Goal: Download file/media

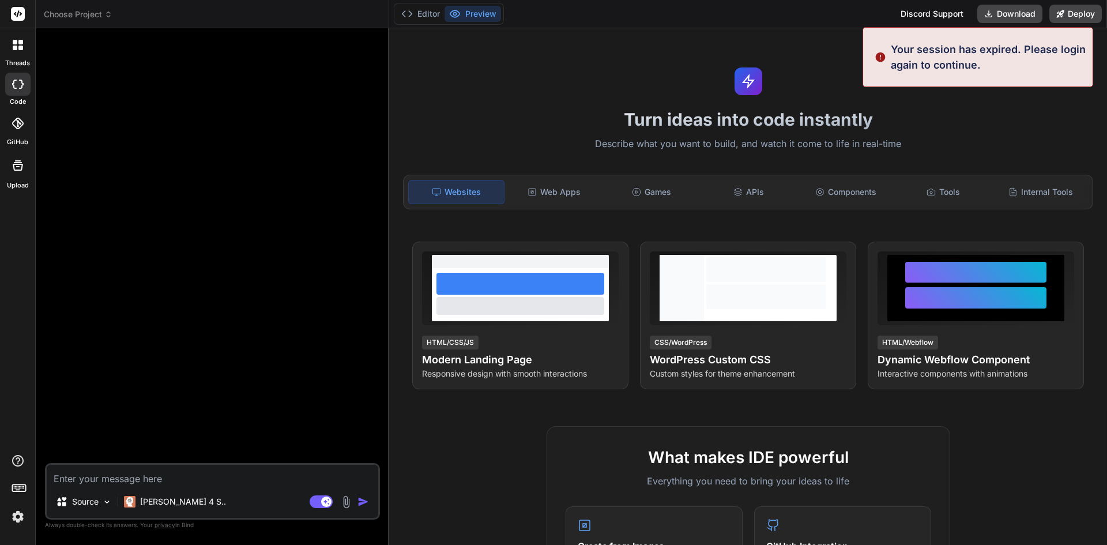
click at [16, 516] on img at bounding box center [18, 517] width 20 height 20
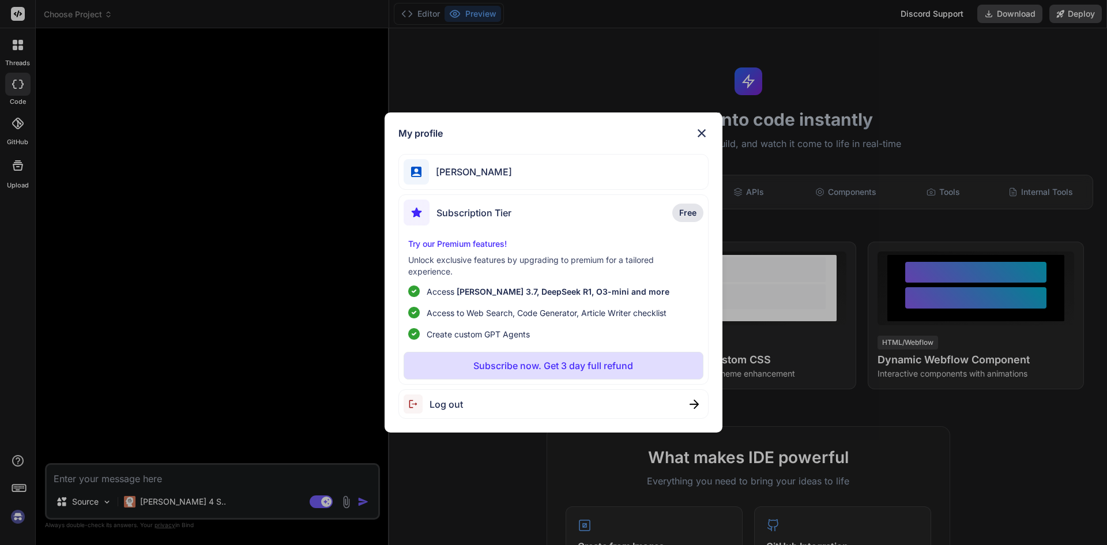
click at [704, 130] on img at bounding box center [702, 133] width 14 height 14
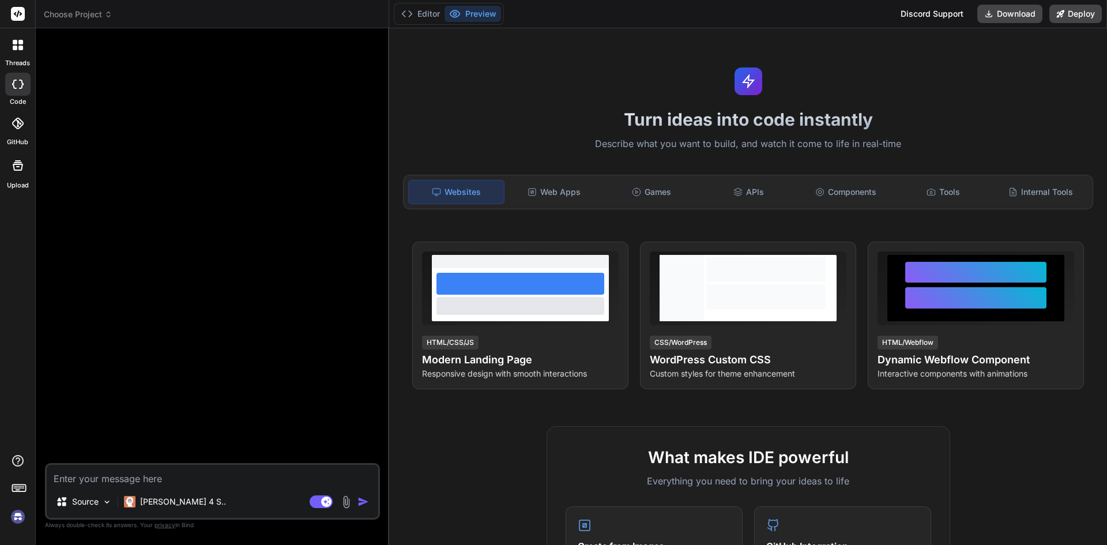
click at [11, 521] on img at bounding box center [18, 517] width 20 height 20
click at [17, 515] on img at bounding box center [18, 517] width 20 height 20
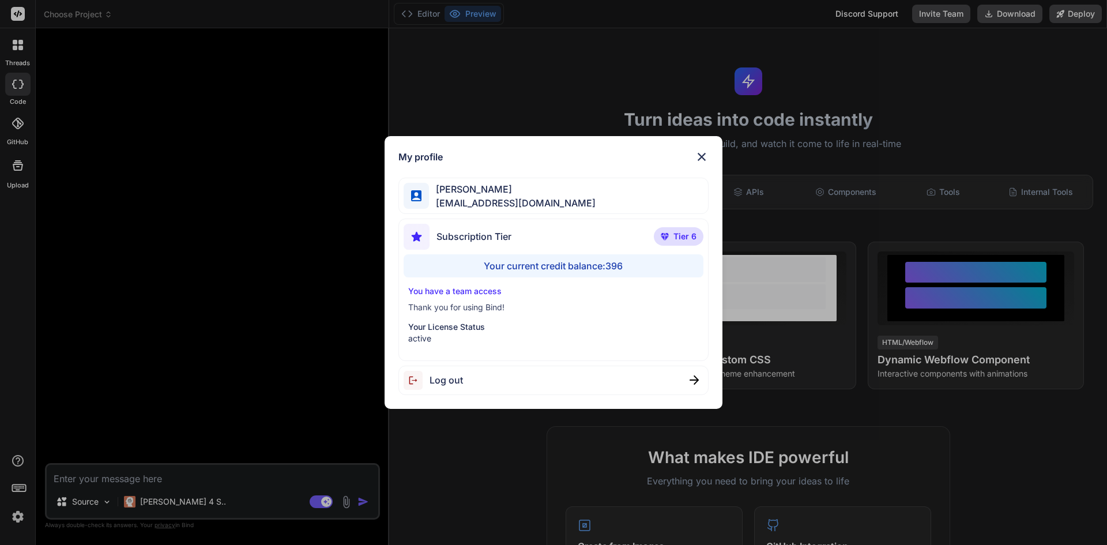
click at [24, 52] on div "My profile rhommel yap rhommelyap@gmail.com Subscription Tier Tier 6 Your curre…" at bounding box center [553, 272] width 1107 height 545
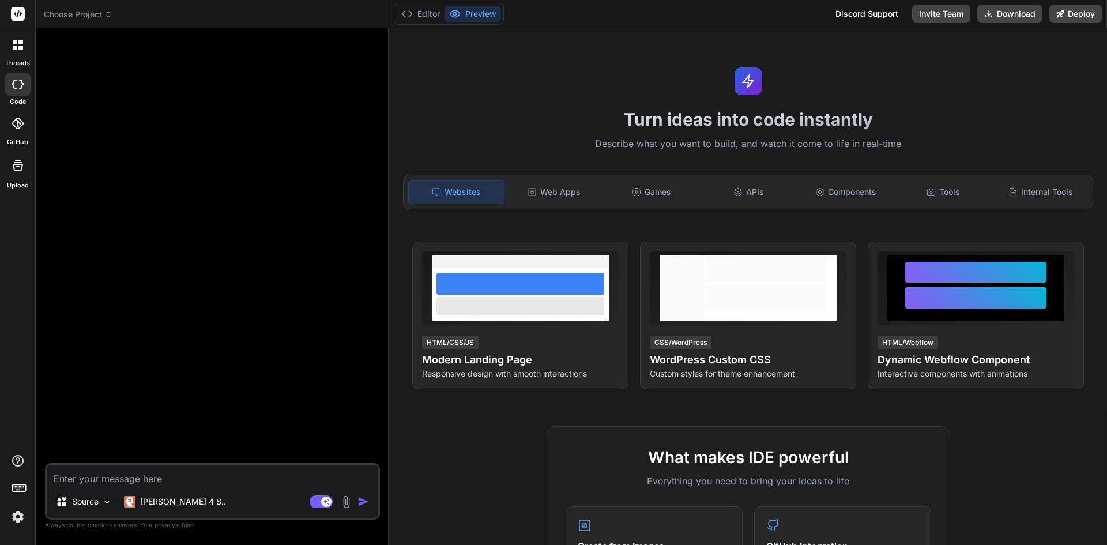
click at [24, 52] on div at bounding box center [18, 45] width 24 height 24
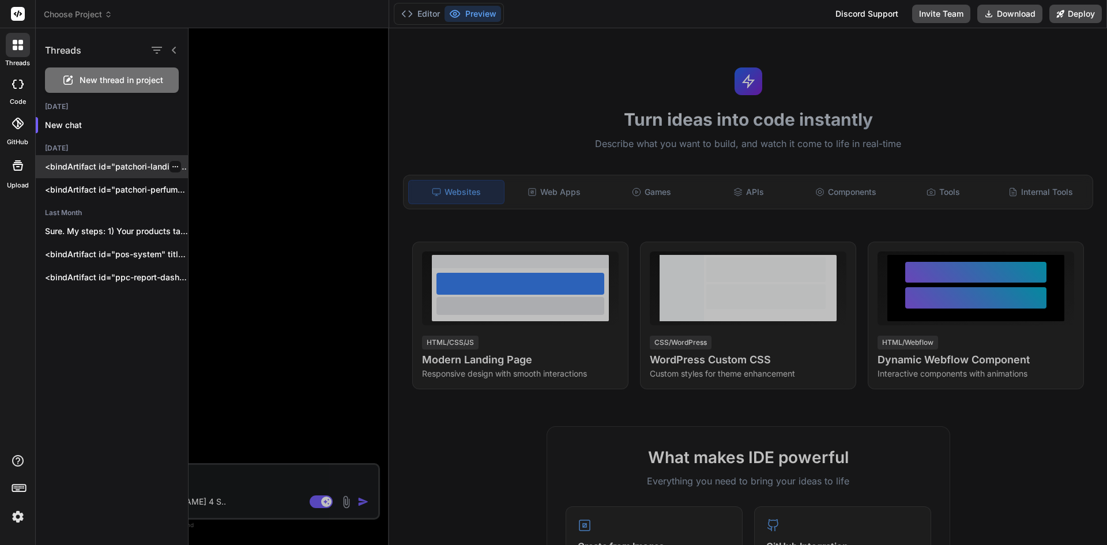
click at [97, 170] on p "<bindArtifact id="patchori-landing-page" title="Patchorí Landing Page"> <bindAc…" at bounding box center [116, 167] width 143 height 12
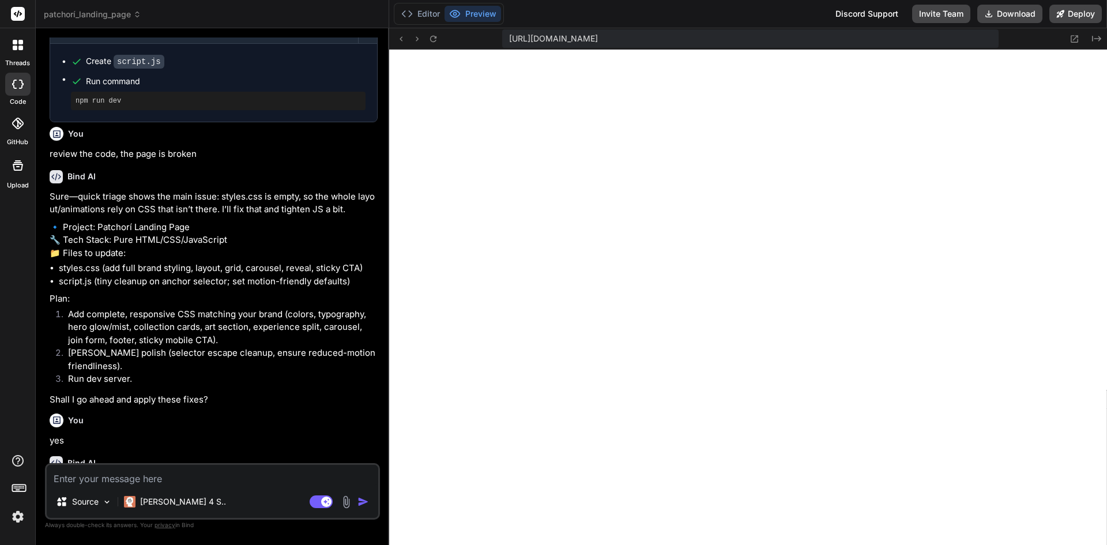
scroll to position [438, 0]
click at [986, 18] on button "Download" at bounding box center [1009, 14] width 65 height 18
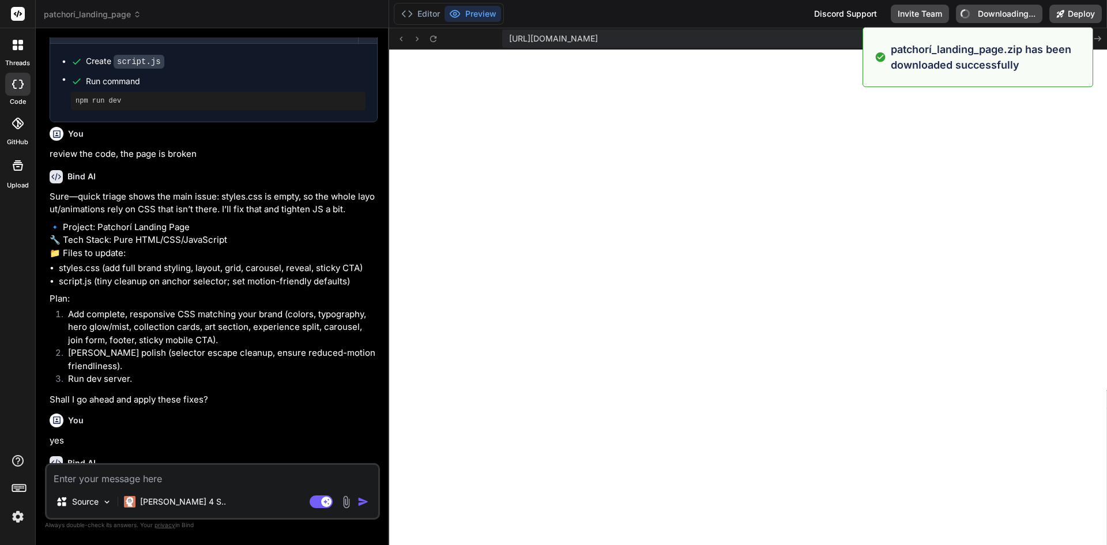
type textarea "x"
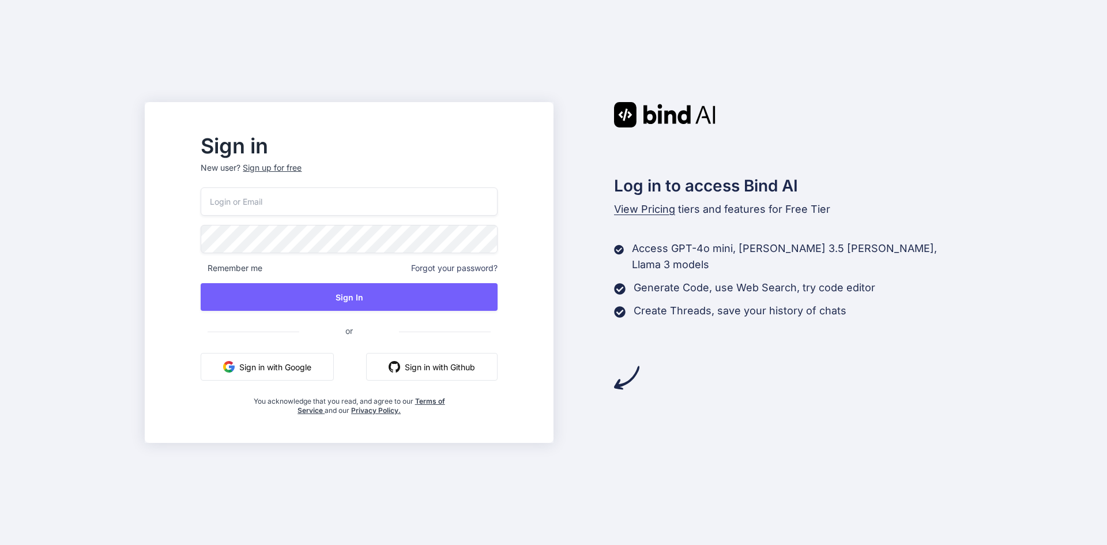
click at [323, 369] on button "Sign in with Google" at bounding box center [267, 367] width 133 height 28
